Goal: Task Accomplishment & Management: Use online tool/utility

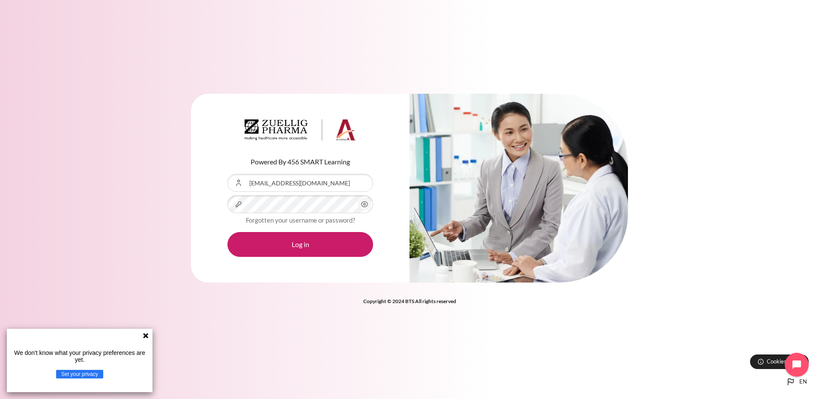
click at [227, 232] on button "Log in" at bounding box center [300, 244] width 146 height 25
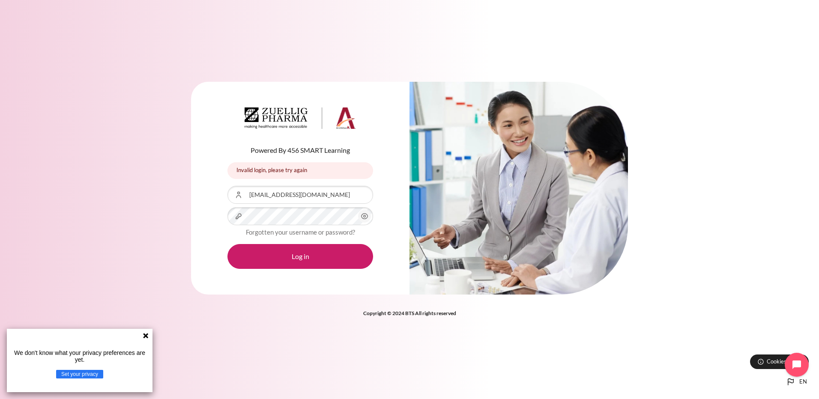
click at [366, 217] on icon "Content" at bounding box center [364, 216] width 10 height 10
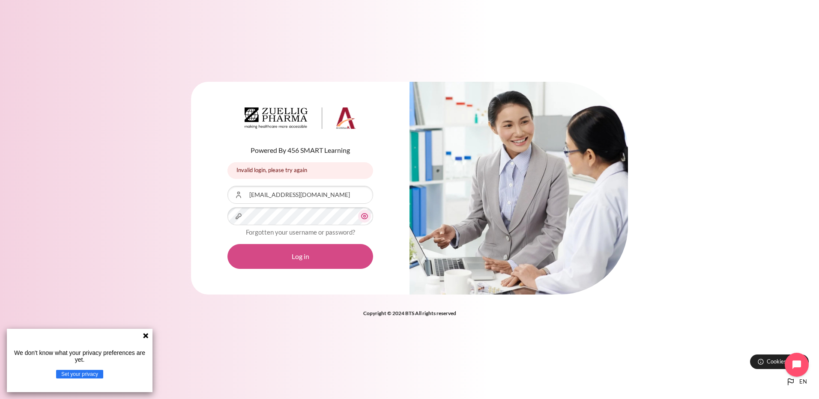
click at [326, 254] on button "Log in" at bounding box center [300, 256] width 146 height 25
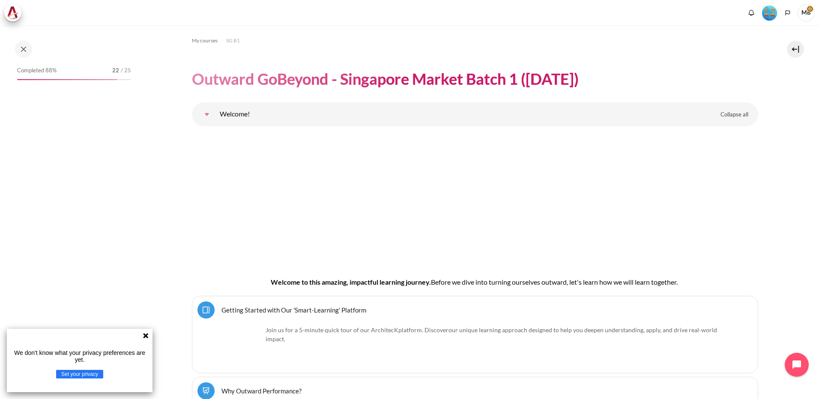
click at [146, 336] on icon at bounding box center [145, 335] width 5 height 5
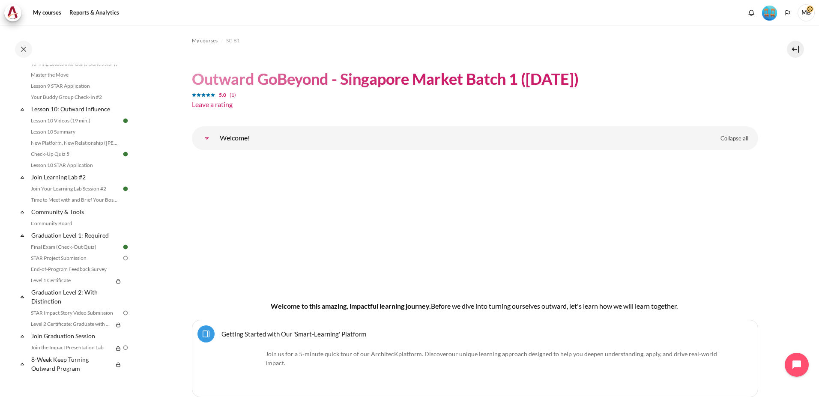
scroll to position [773, 0]
click at [70, 258] on link "STAR Project Submission" at bounding box center [74, 258] width 93 height 10
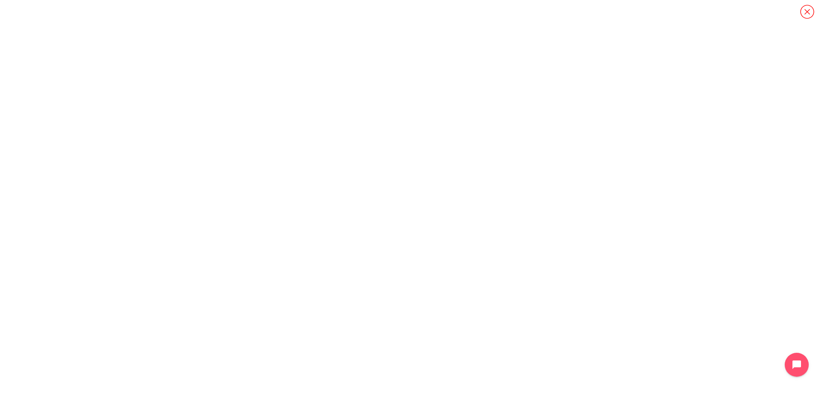
scroll to position [773, 0]
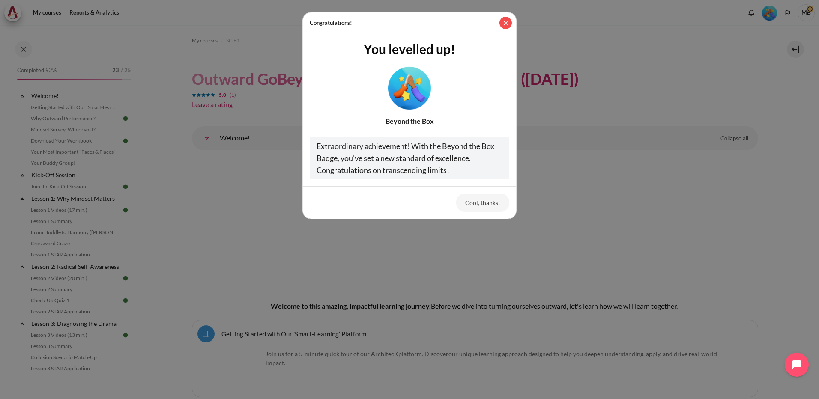
click at [506, 21] on button "Close" at bounding box center [505, 23] width 12 height 12
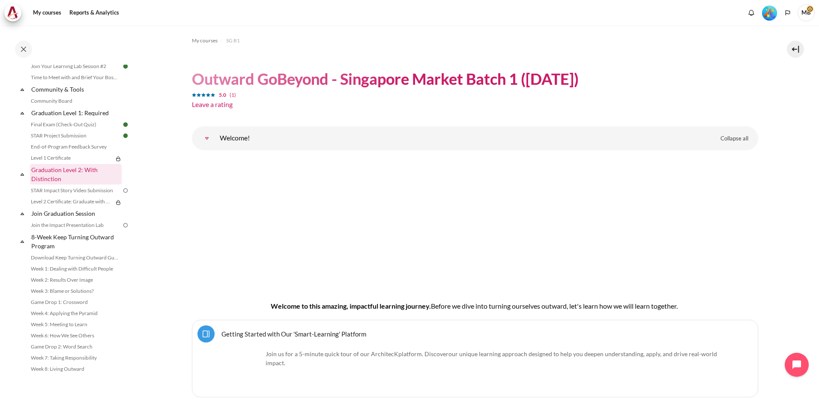
scroll to position [895, 0]
